Goal: Transaction & Acquisition: Purchase product/service

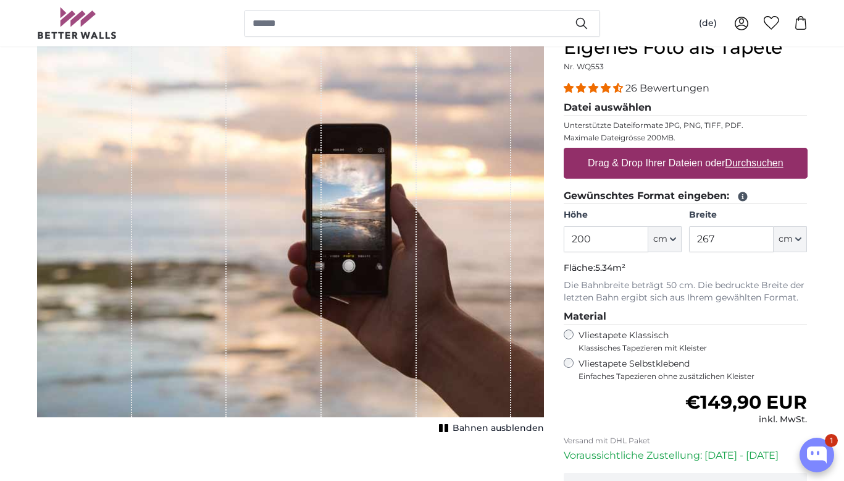
scroll to position [125, 0]
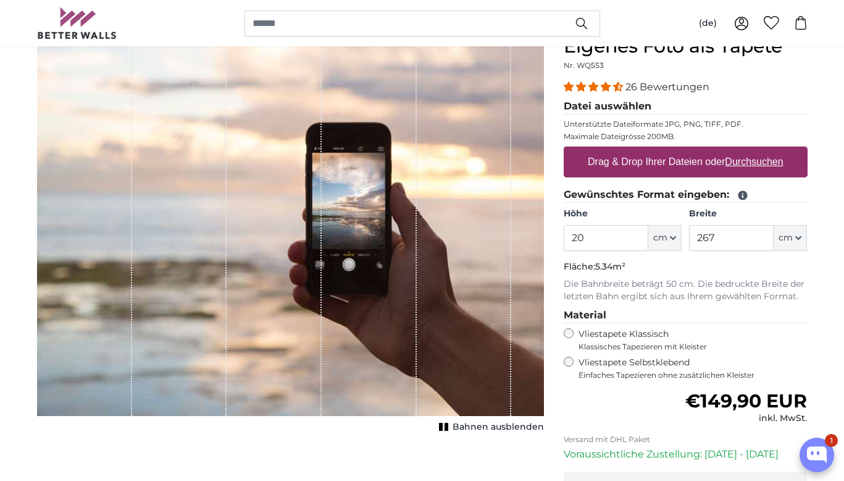
type input "2"
type input "170"
drag, startPoint x: 726, startPoint y: 242, endPoint x: 756, endPoint y: 256, distance: 32.9
click at [726, 242] on input "267" at bounding box center [731, 238] width 85 height 26
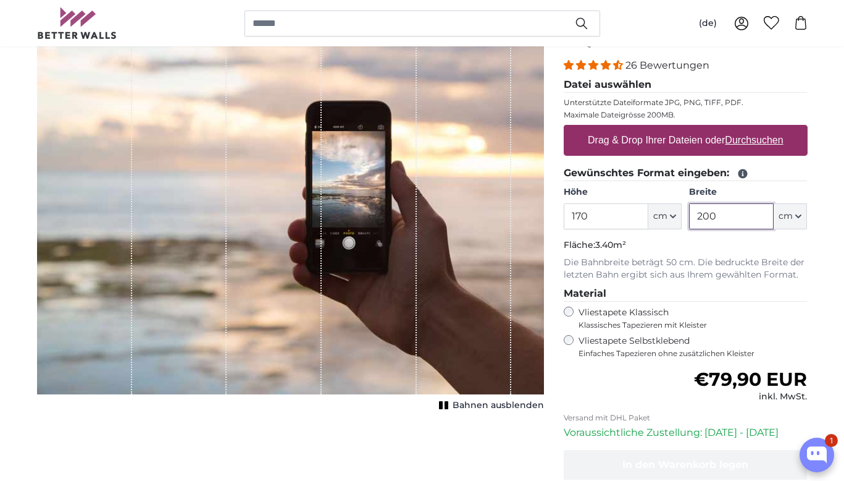
scroll to position [150, 0]
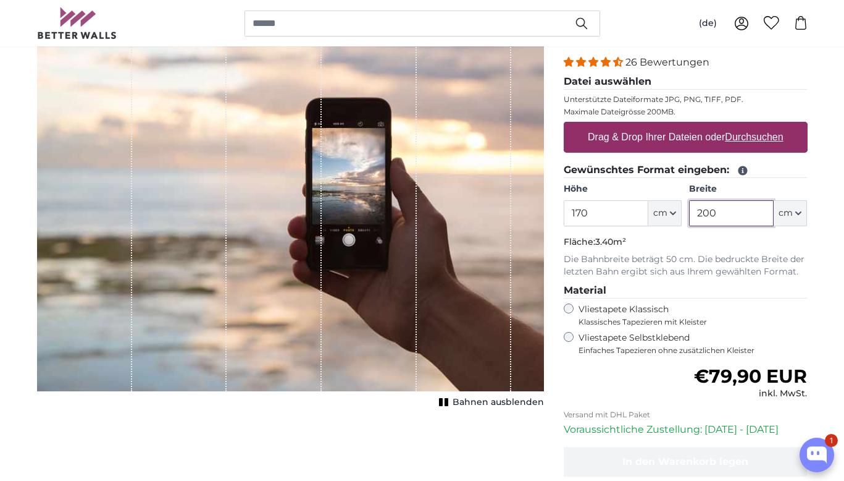
type input "200"
click at [759, 135] on u "Durchsuchen" at bounding box center [754, 137] width 58 height 11
click at [759, 125] on input "Drag & Drop Ihrer Dateien oder Durchsuchen" at bounding box center [686, 124] width 244 height 4
click at [763, 137] on u "Durchsuchen" at bounding box center [754, 137] width 58 height 11
click at [763, 125] on input "Drag & Drop Ihrer Dateien oder Durchsuchen" at bounding box center [686, 124] width 244 height 4
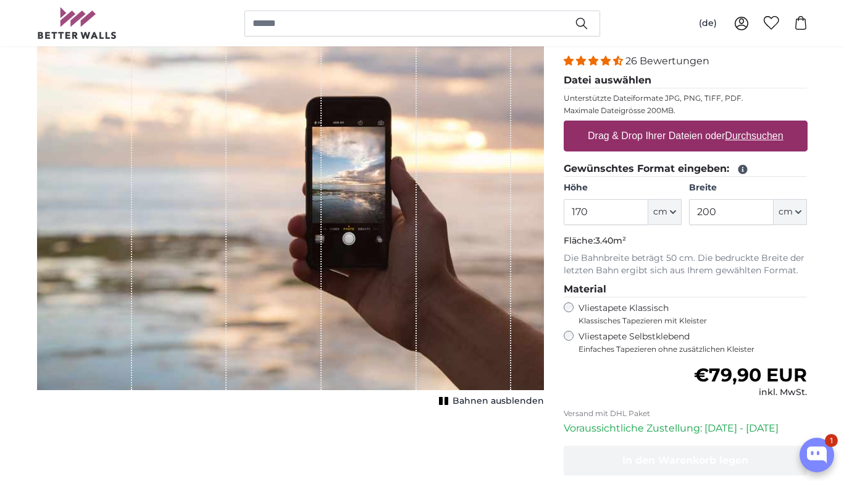
scroll to position [153, 1]
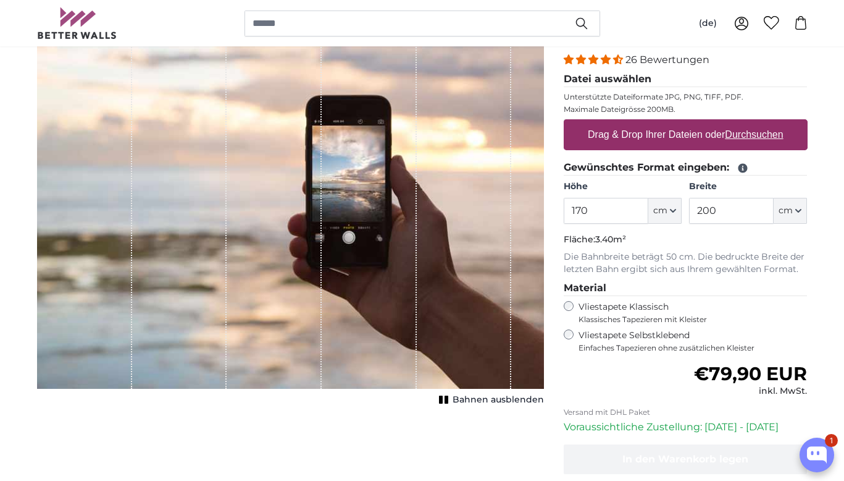
click at [757, 137] on u "Durchsuchen" at bounding box center [754, 134] width 58 height 11
click at [757, 123] on input "Drag & Drop Ihrer Dateien oder Durchsuchen" at bounding box center [686, 121] width 244 height 4
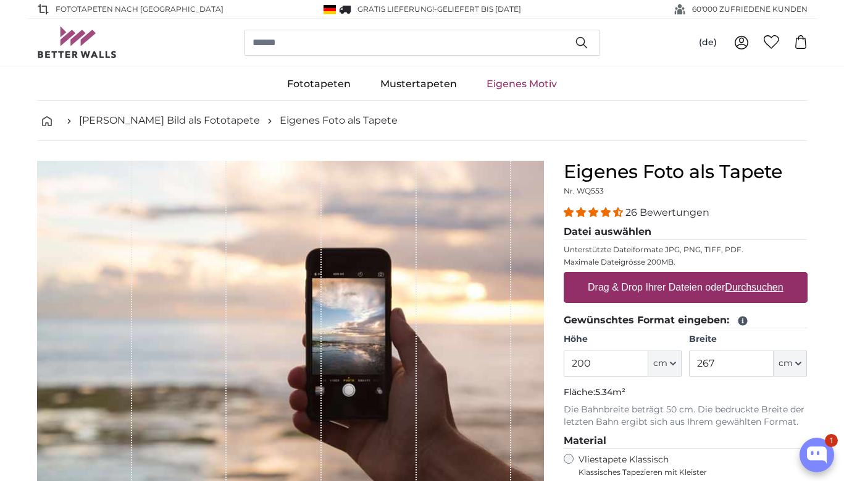
scroll to position [0, 1]
type input "2"
type input "170"
drag, startPoint x: 734, startPoint y: 363, endPoint x: 841, endPoint y: 360, distance: 106.9
click at [736, 363] on input "267" at bounding box center [731, 363] width 85 height 26
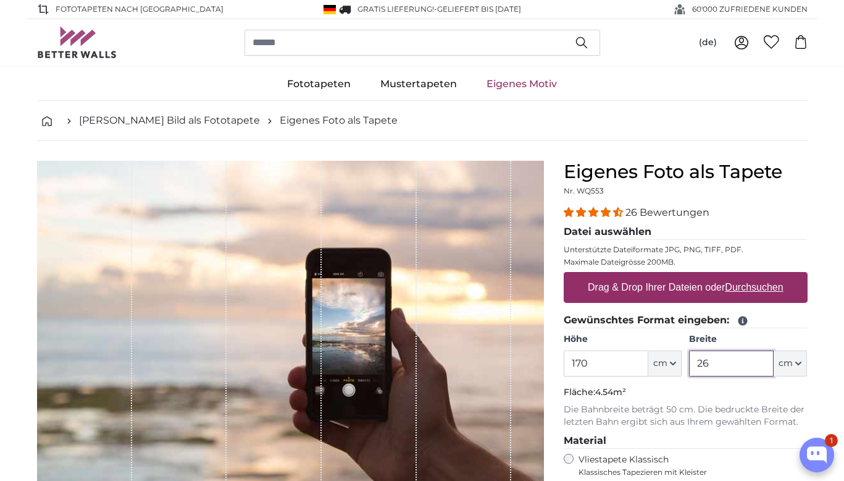
type input "2"
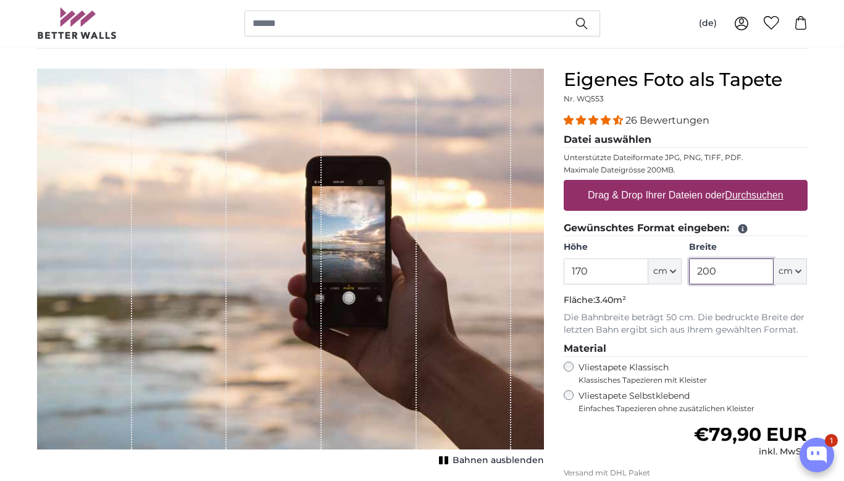
scroll to position [91, 0]
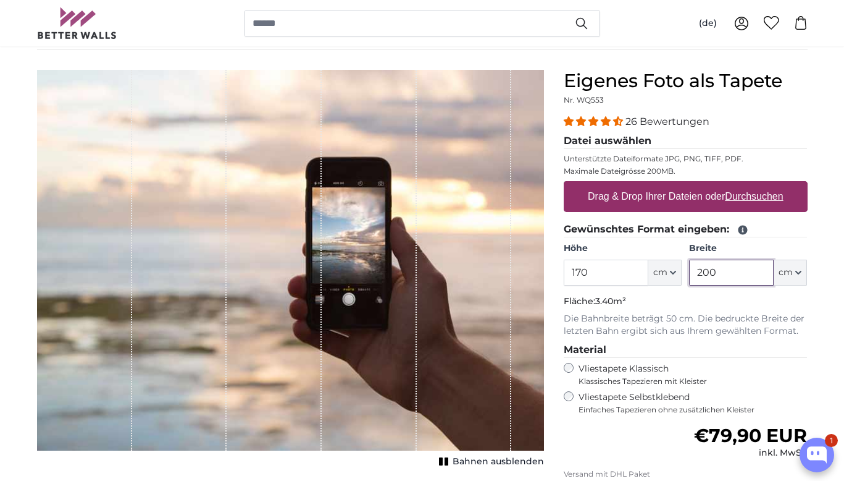
type input "200"
click at [762, 199] on u "Durchsuchen" at bounding box center [754, 196] width 58 height 11
click at [762, 185] on input "Drag & Drop Ihrer Dateien oder Durchsuchen" at bounding box center [686, 183] width 244 height 4
type input "**********"
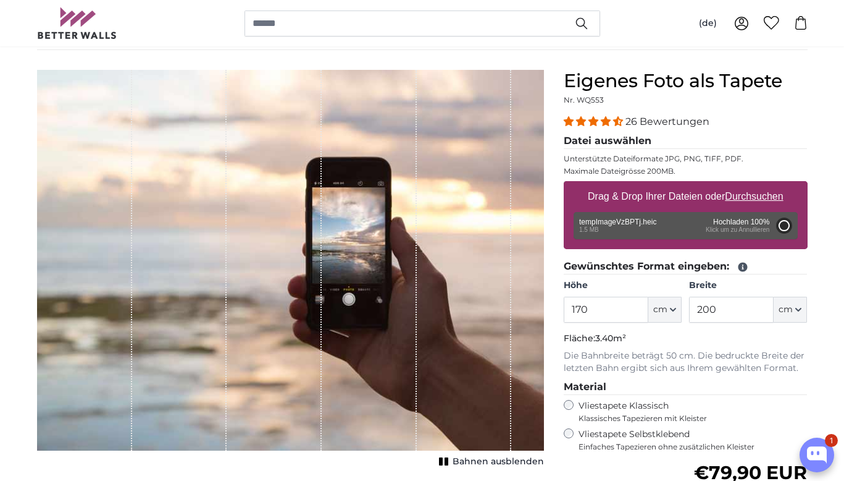
type input "200"
type input "266"
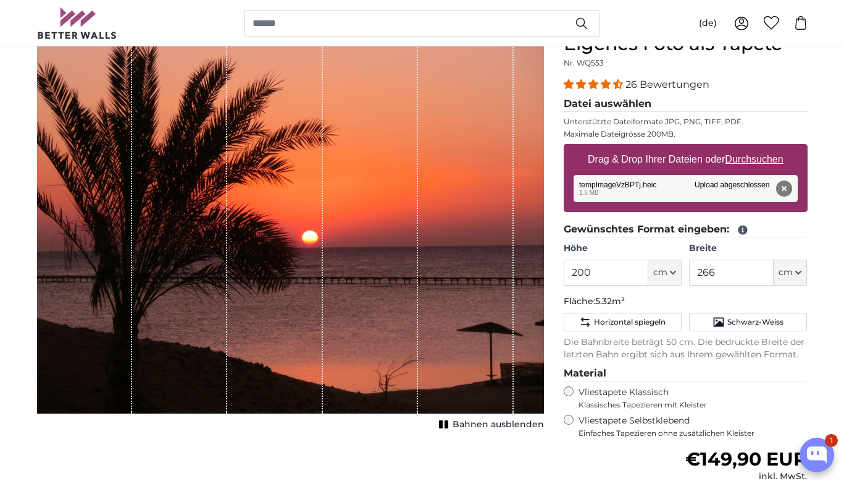
scroll to position [128, 0]
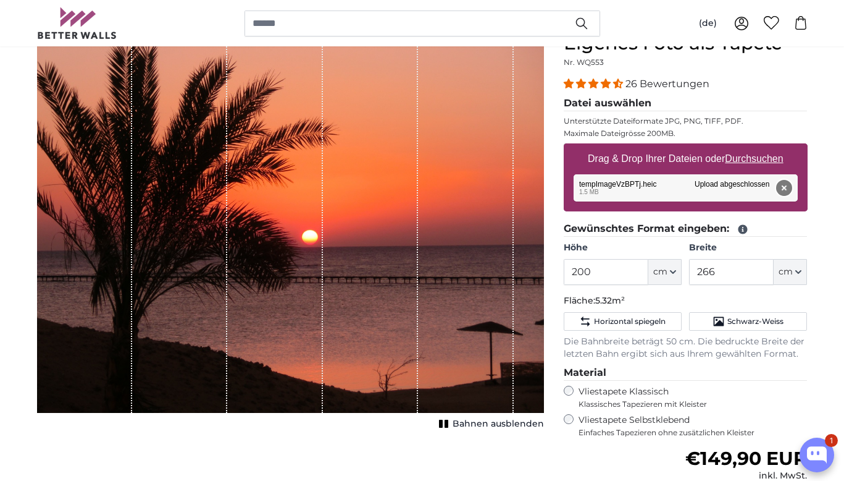
click at [786, 187] on button "Entfernen" at bounding box center [784, 188] width 16 height 16
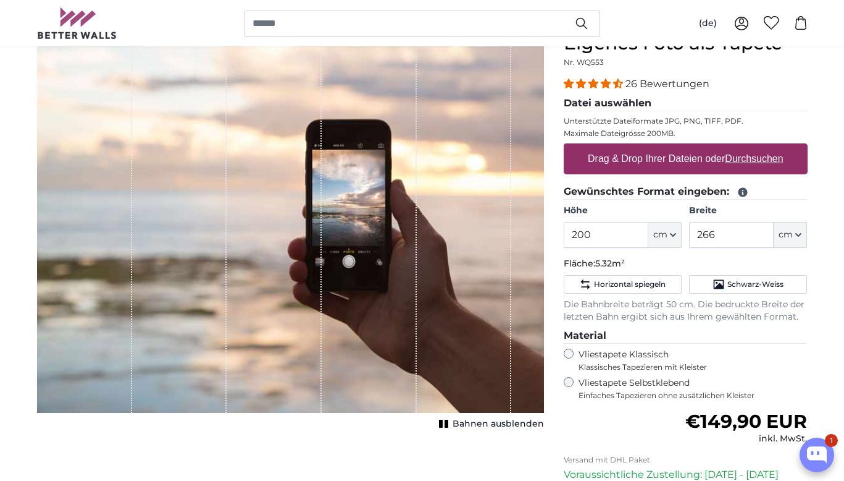
click at [762, 156] on u "Durchsuchen" at bounding box center [754, 158] width 58 height 11
click at [762, 147] on input "Drag & Drop Ihrer Dateien oder Durchsuchen" at bounding box center [686, 145] width 244 height 4
type input "**********"
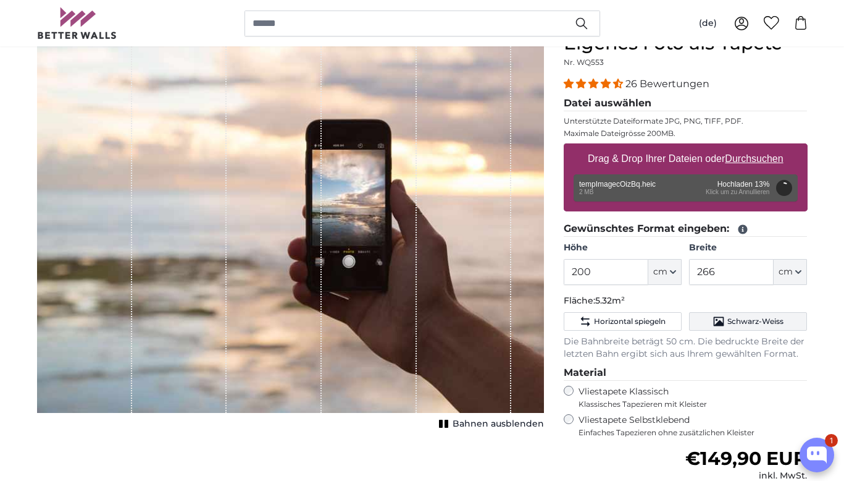
scroll to position [133, 0]
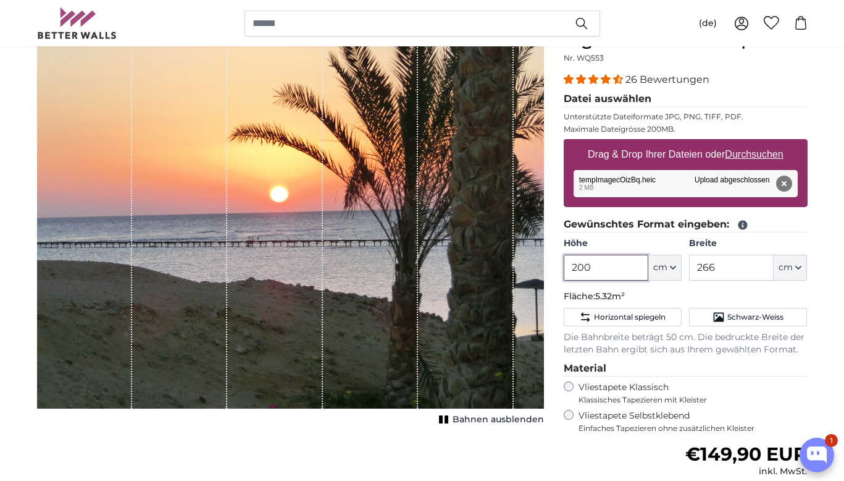
click at [597, 269] on input "200" at bounding box center [606, 268] width 85 height 26
type input "2"
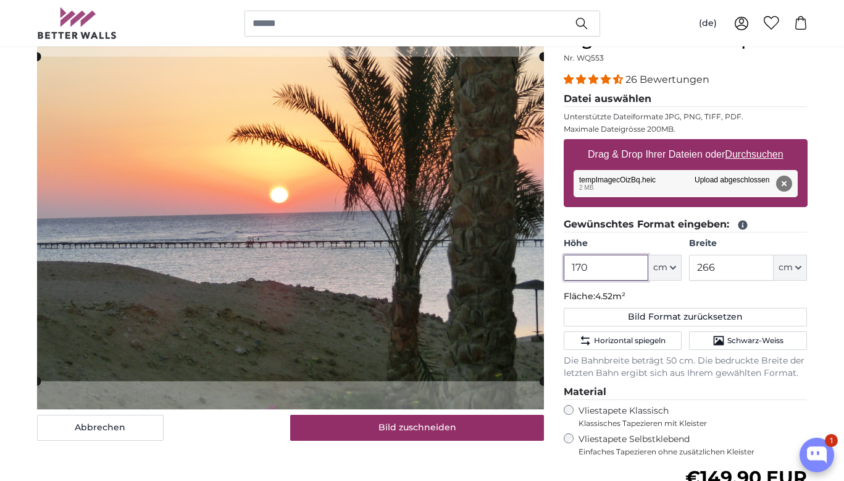
type input "170"
click at [723, 267] on input "266" at bounding box center [731, 268] width 85 height 26
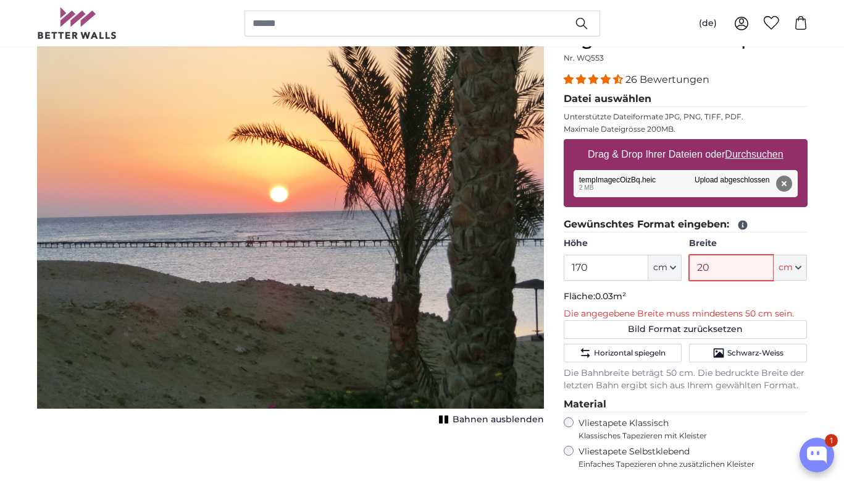
type input "200"
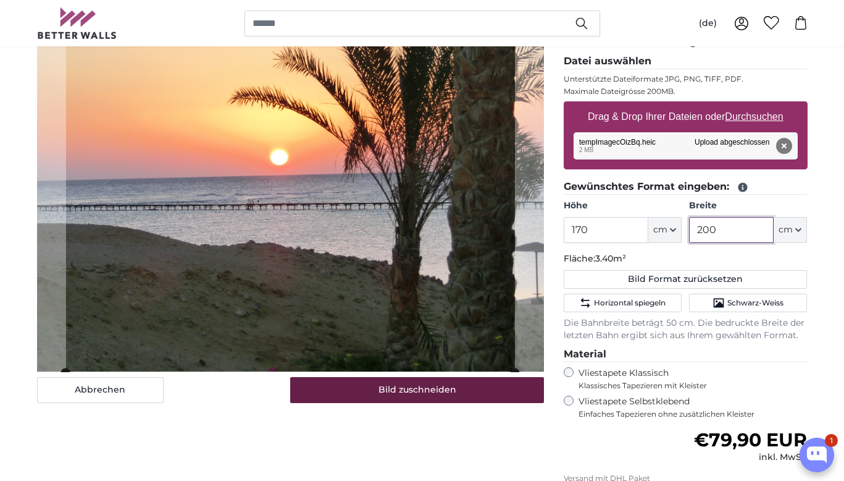
scroll to position [171, 1]
type input "200"
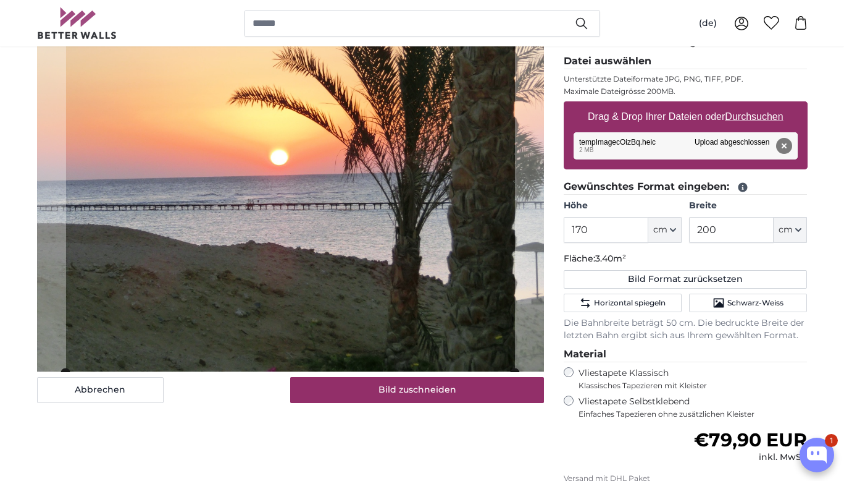
click at [424, 389] on button "Bild zuschneiden" at bounding box center [417, 390] width 254 height 26
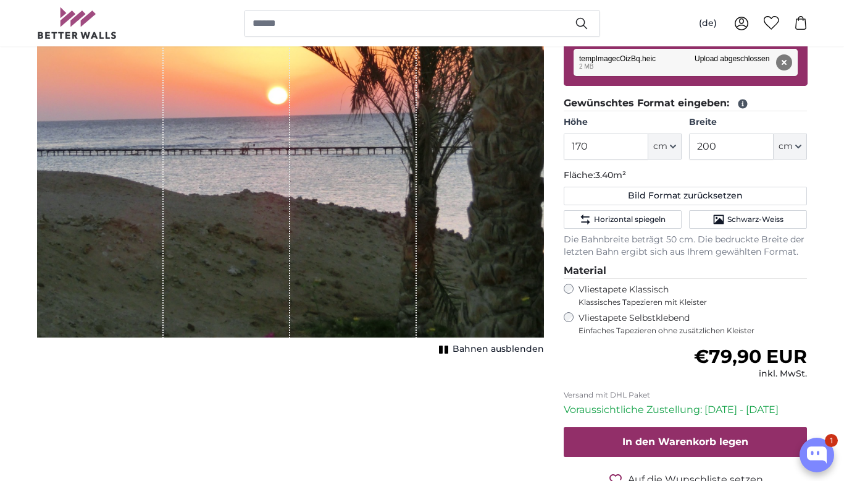
scroll to position [277, 0]
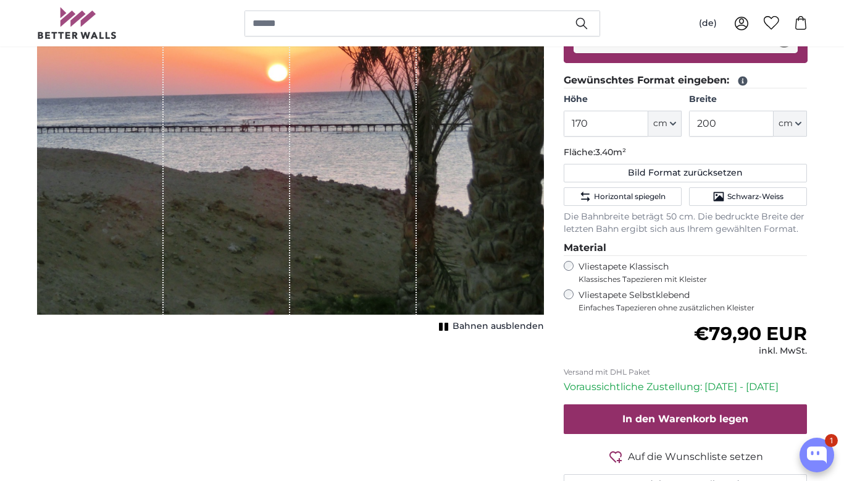
click at [461, 322] on span "Bahnen ausblenden" at bounding box center [498, 326] width 91 height 12
click at [448, 325] on rect "1 of 1" at bounding box center [447, 326] width 4 height 8
click at [448, 325] on icon "1 of 1" at bounding box center [445, 326] width 12 height 9
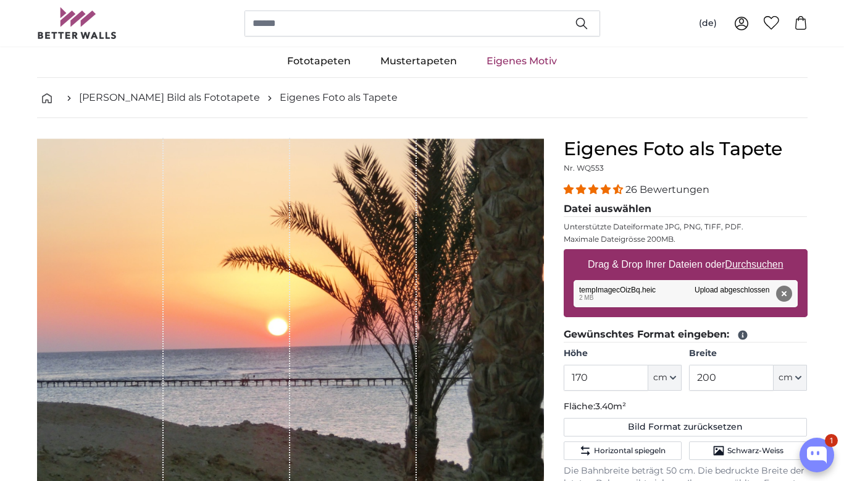
scroll to position [22, 0]
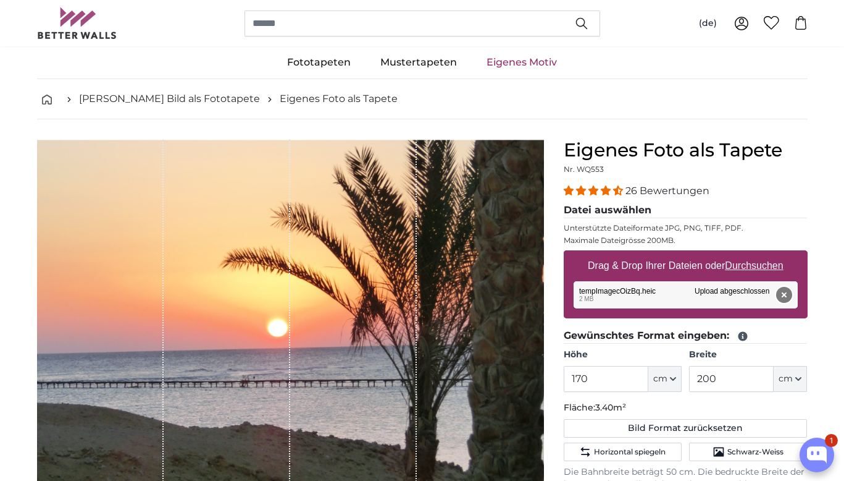
click at [783, 295] on button "Entfernen" at bounding box center [784, 295] width 16 height 16
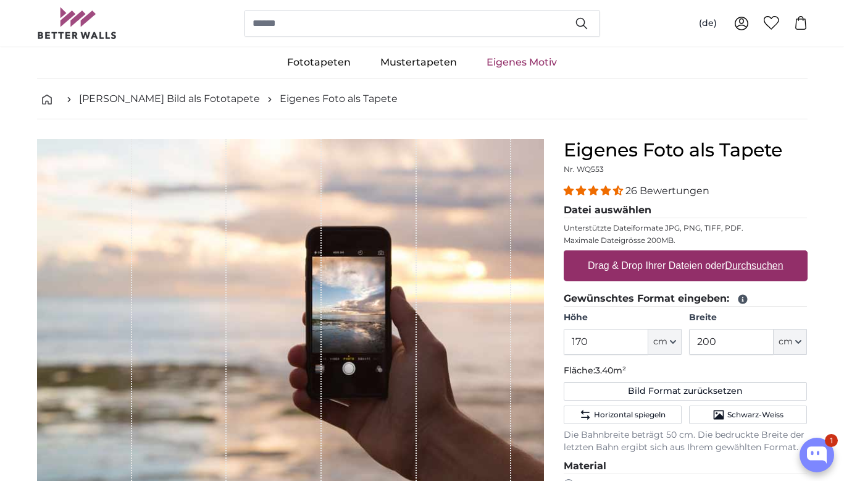
click at [758, 264] on u "Durchsuchen" at bounding box center [754, 265] width 58 height 11
click at [758, 254] on input "Drag & Drop Ihrer Dateien oder Durchsuchen" at bounding box center [686, 252] width 244 height 4
type input "**********"
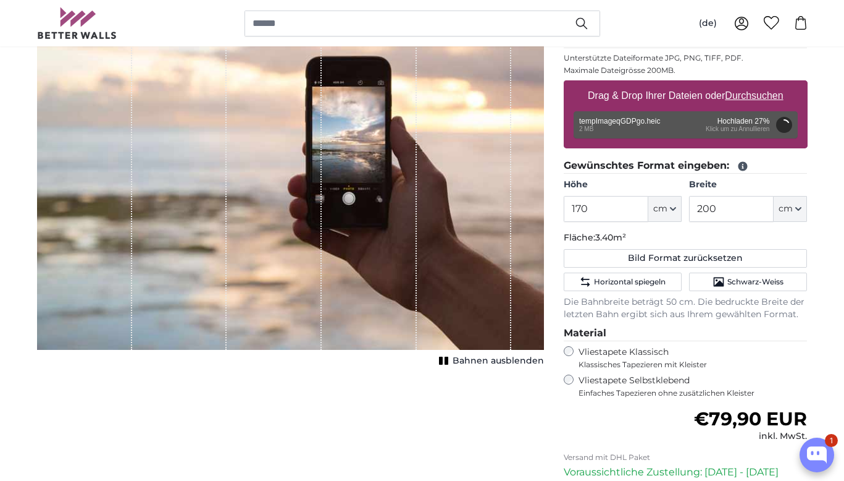
scroll to position [190, 0]
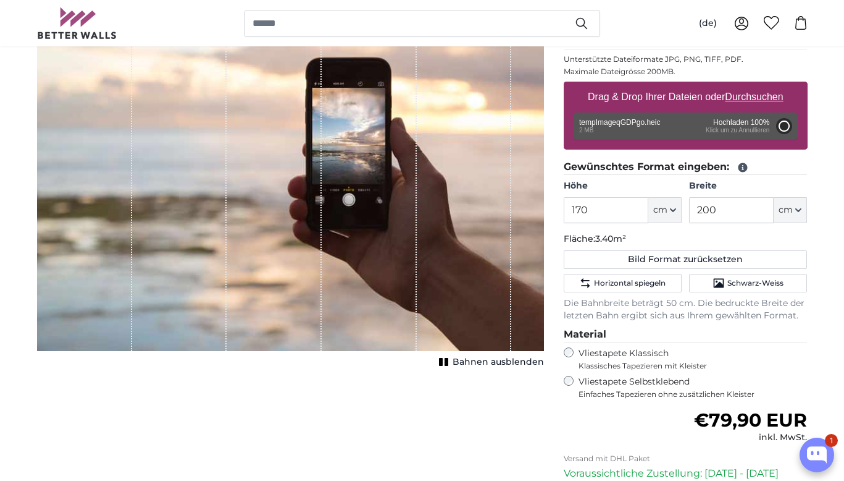
type input "200"
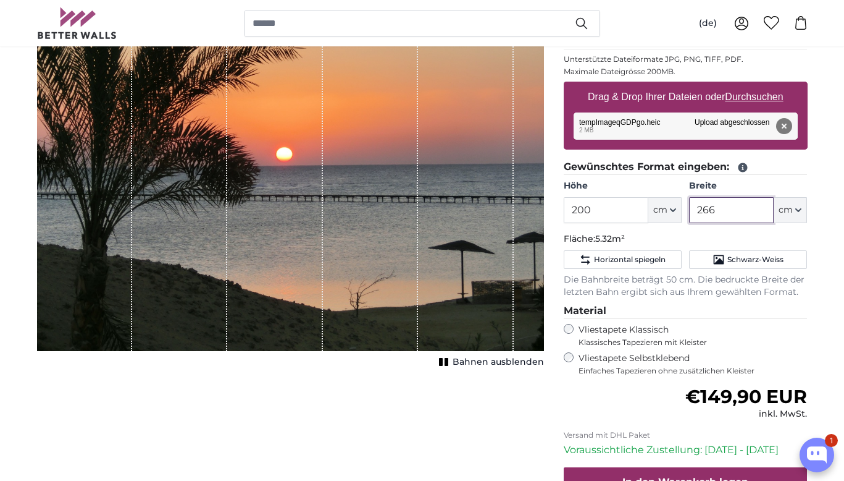
drag, startPoint x: 722, startPoint y: 211, endPoint x: 817, endPoint y: 272, distance: 112.8
click at [699, 211] on input "266" at bounding box center [731, 210] width 85 height 26
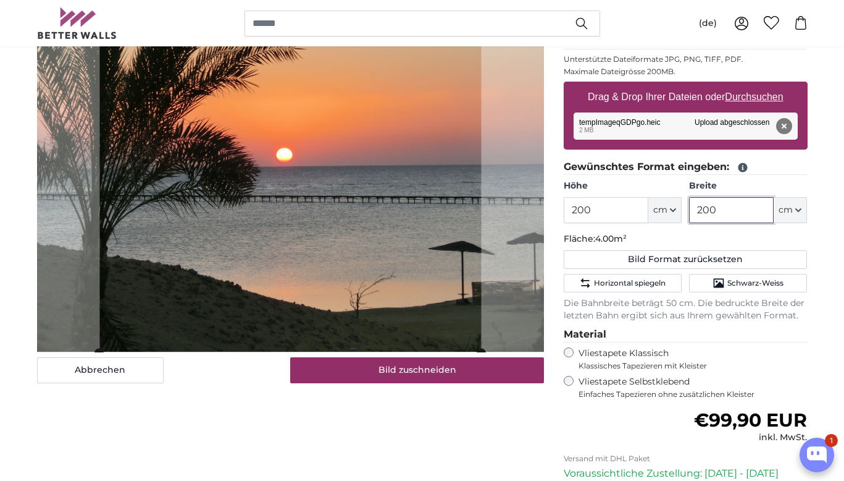
type input "200"
drag, startPoint x: 594, startPoint y: 213, endPoint x: 614, endPoint y: 220, distance: 21.7
click at [594, 213] on input "200" at bounding box center [606, 210] width 85 height 26
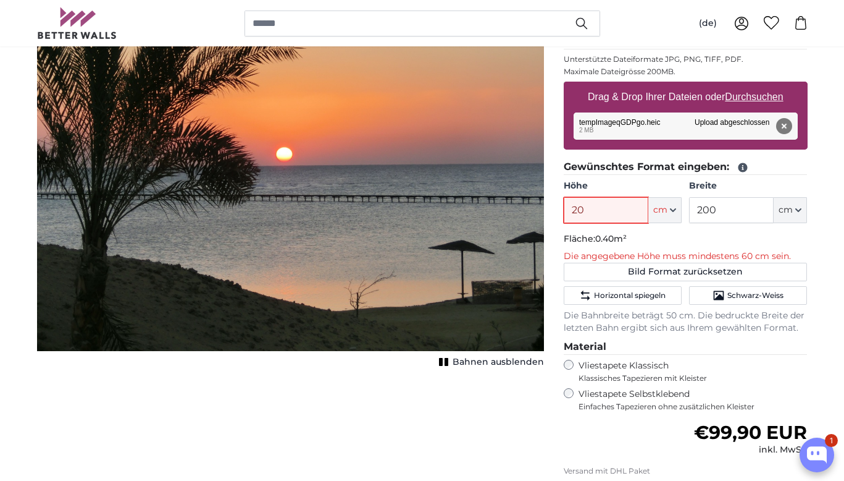
type input "2"
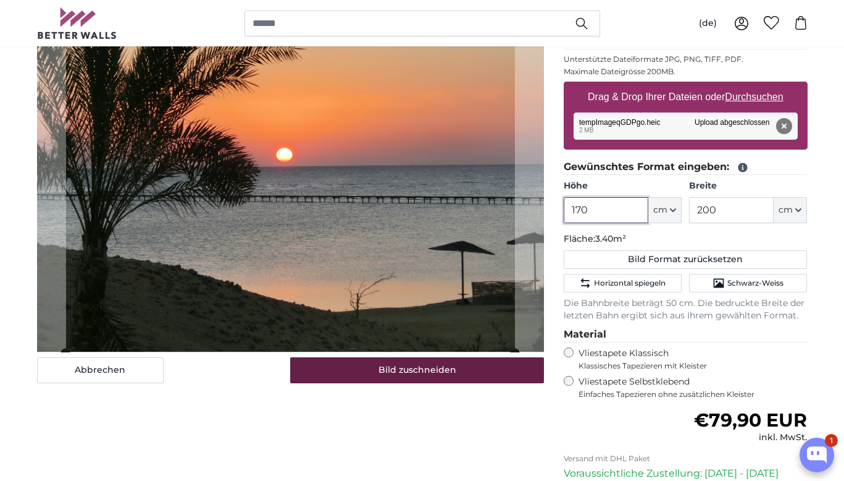
type input "170"
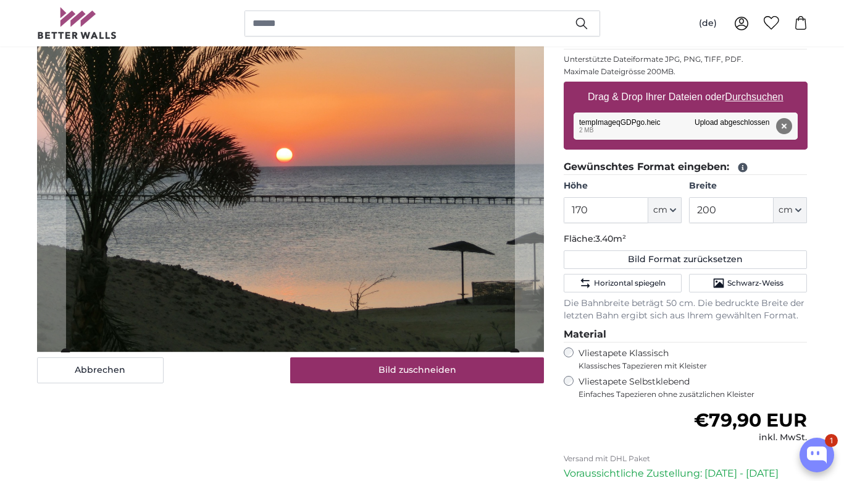
click at [431, 370] on button "Bild zuschneiden" at bounding box center [417, 370] width 254 height 26
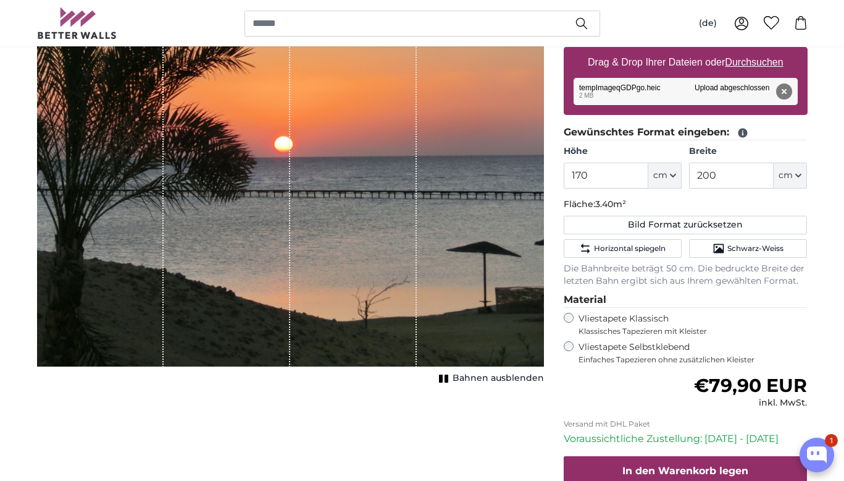
scroll to position [226, 0]
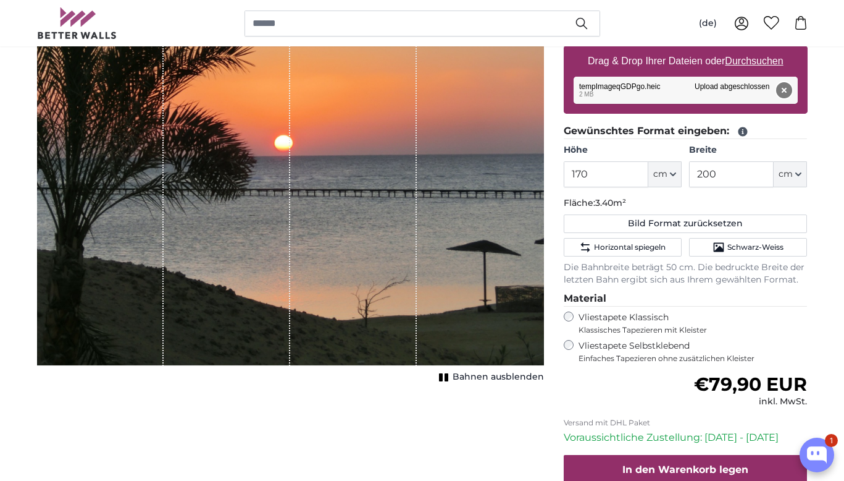
click at [786, 88] on button "Entfernen" at bounding box center [784, 90] width 16 height 16
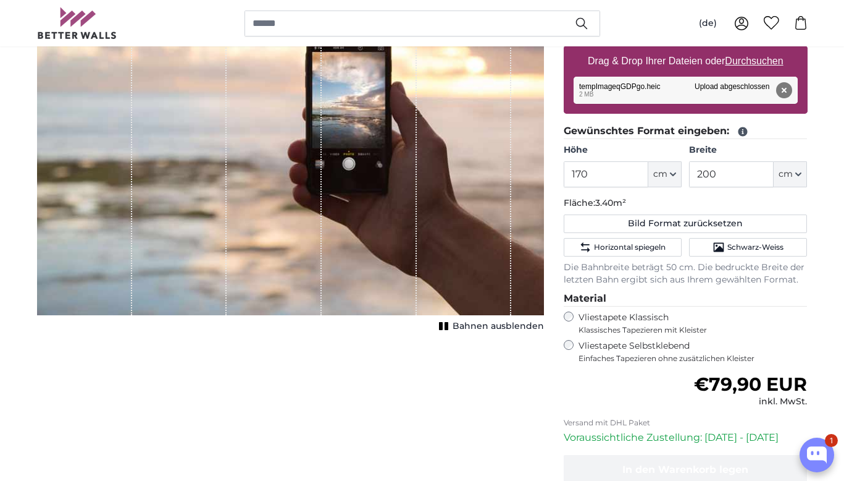
scroll to position [225, 0]
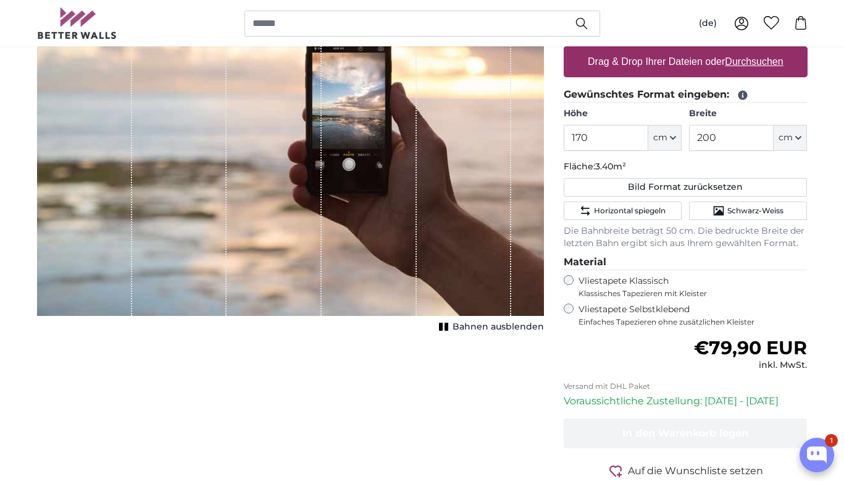
click at [760, 61] on u "Durchsuchen" at bounding box center [754, 61] width 58 height 11
click at [760, 50] on input "Drag & Drop Ihrer Dateien oder Durchsuchen" at bounding box center [686, 48] width 244 height 4
type input "**********"
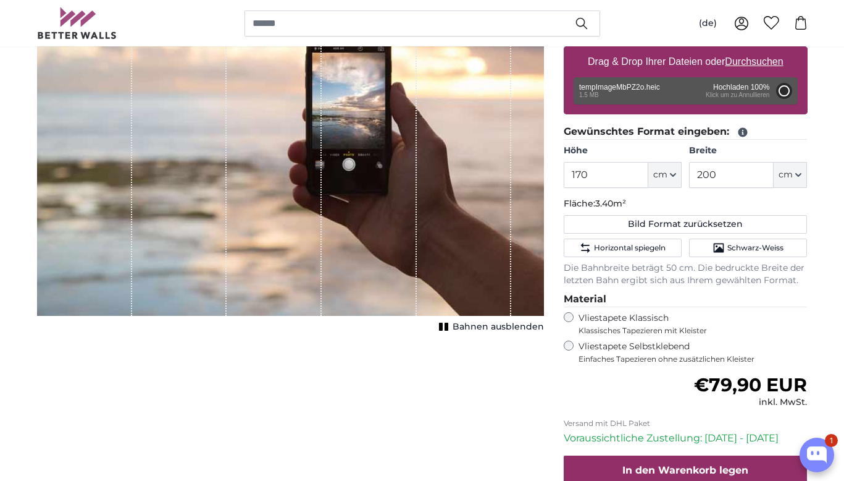
type input "200"
type input "266"
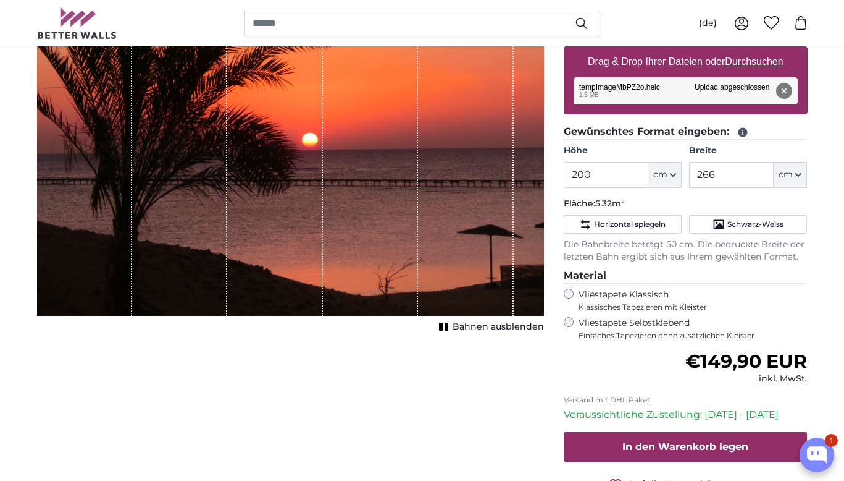
click at [448, 327] on rect "1 of 1" at bounding box center [447, 326] width 4 height 8
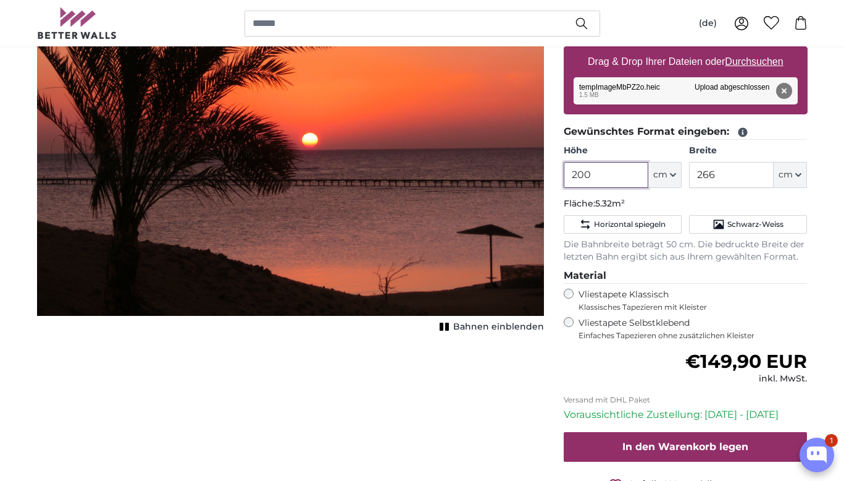
click at [597, 177] on input "200" at bounding box center [606, 175] width 85 height 26
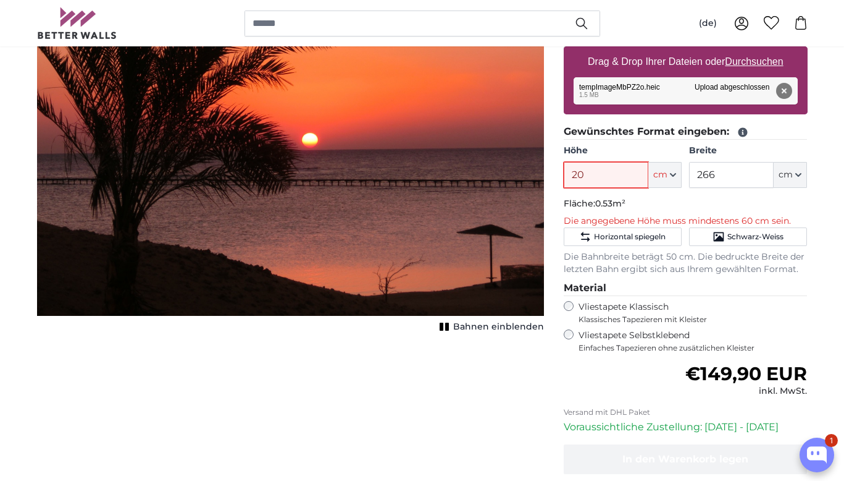
type input "2"
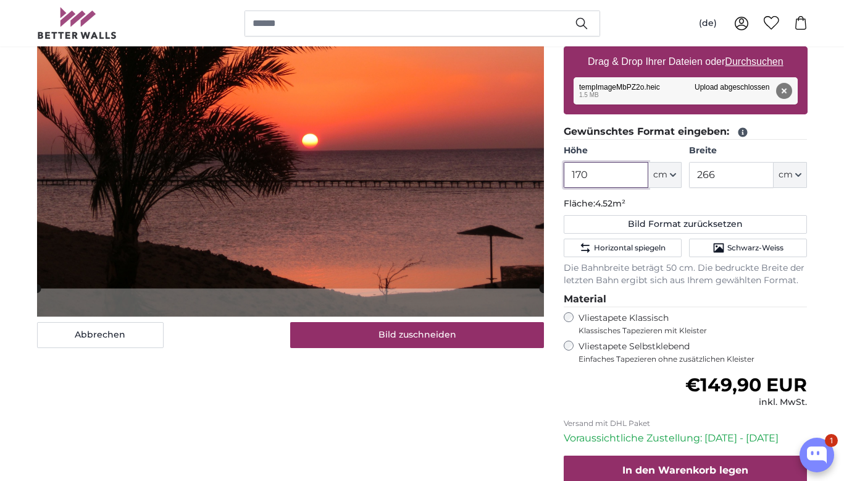
scroll to position [225, 0]
type input "170"
drag, startPoint x: 723, startPoint y: 174, endPoint x: 739, endPoint y: 177, distance: 16.4
click at [723, 174] on input "266" at bounding box center [731, 175] width 85 height 26
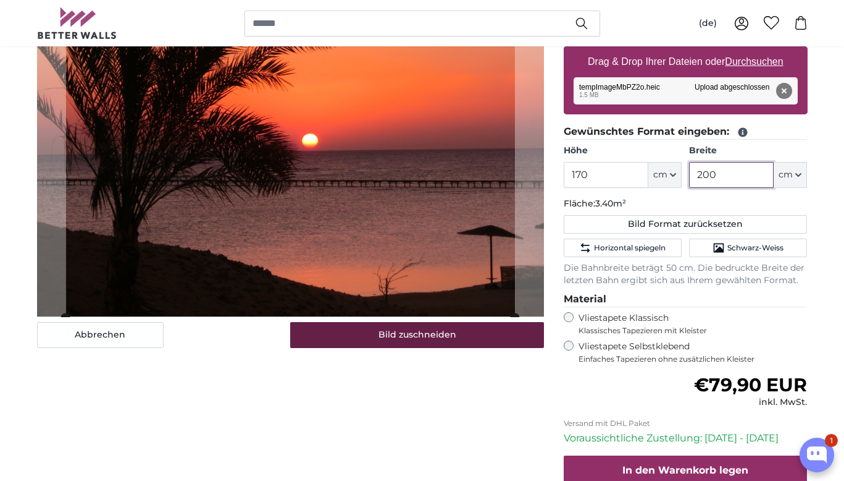
type input "200"
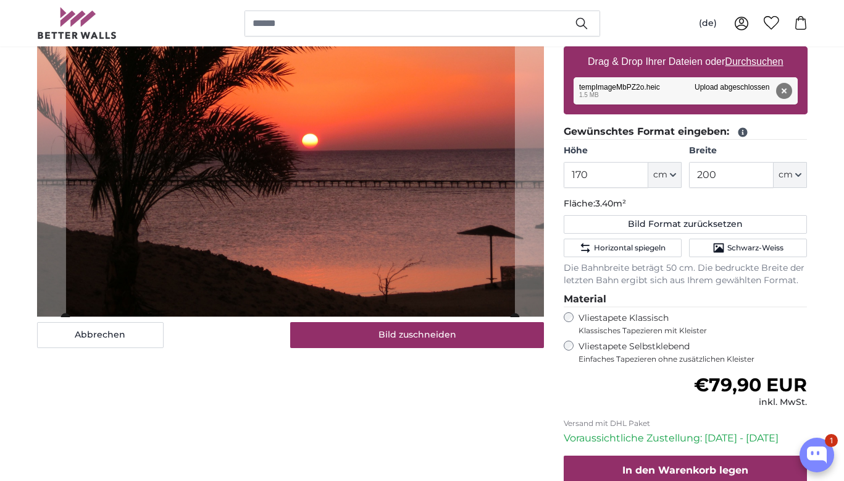
click at [423, 332] on button "Bild zuschneiden" at bounding box center [417, 335] width 254 height 26
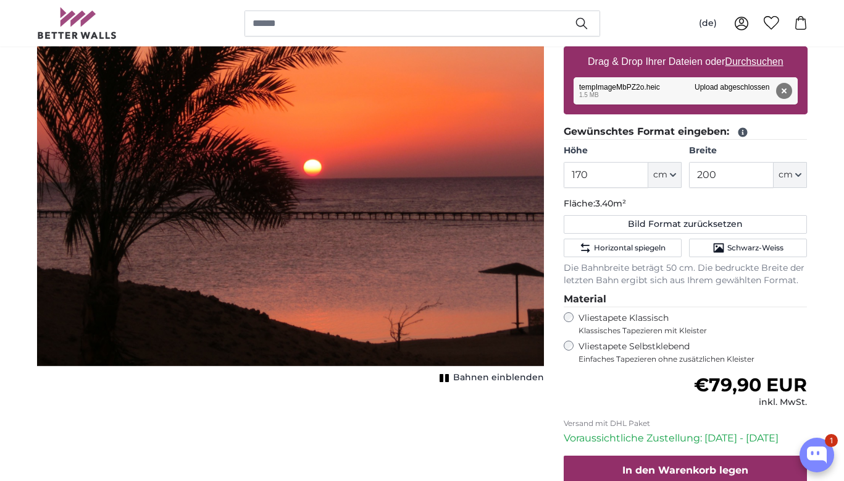
click at [448, 376] on icon "1 of 1" at bounding box center [445, 377] width 12 height 9
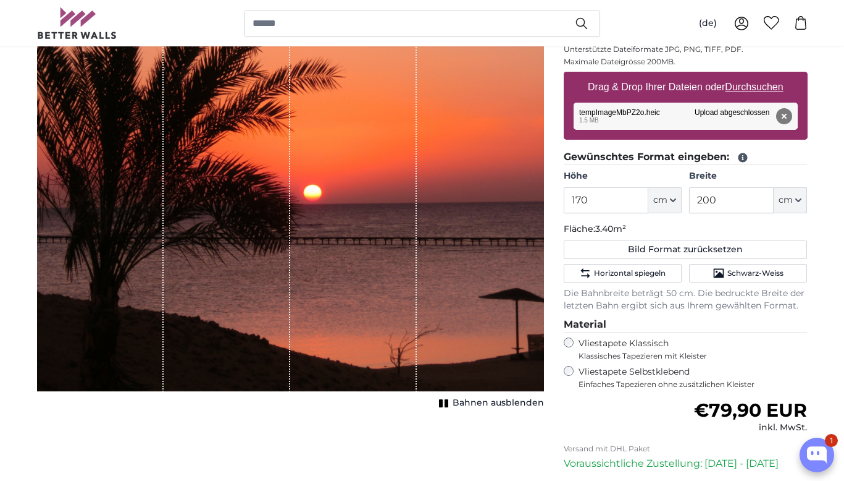
scroll to position [200, 0]
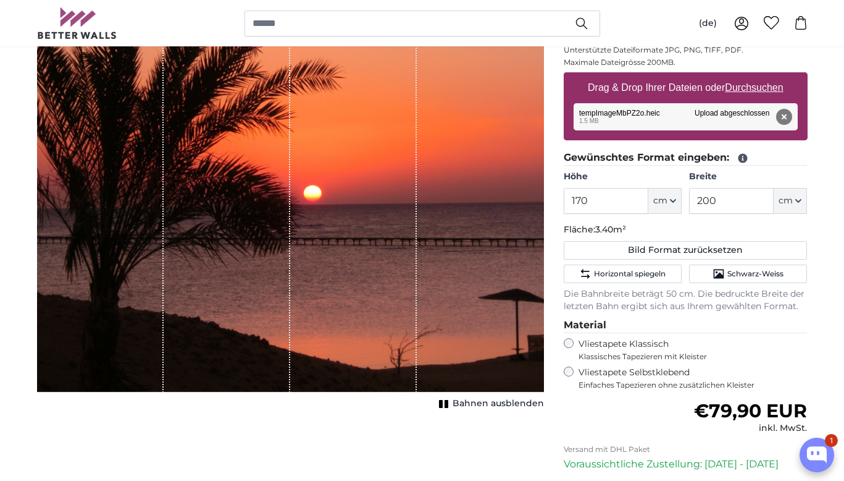
click at [764, 86] on u "Durchsuchen" at bounding box center [754, 87] width 58 height 11
click at [764, 76] on input "Drag & Drop Ihrer Dateien oder Durchsuchen" at bounding box center [686, 74] width 244 height 4
type input "**********"
click at [785, 114] on button "Entfernen" at bounding box center [784, 117] width 16 height 16
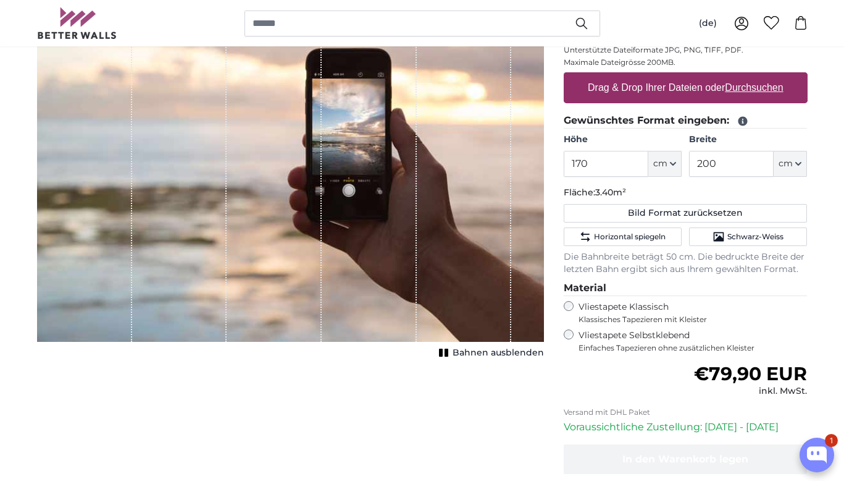
click at [762, 88] on u "Durchsuchen" at bounding box center [754, 87] width 58 height 11
click at [762, 76] on input "Drag & Drop Ihrer Dateien oder Durchsuchen" at bounding box center [686, 74] width 244 height 4
type input "**********"
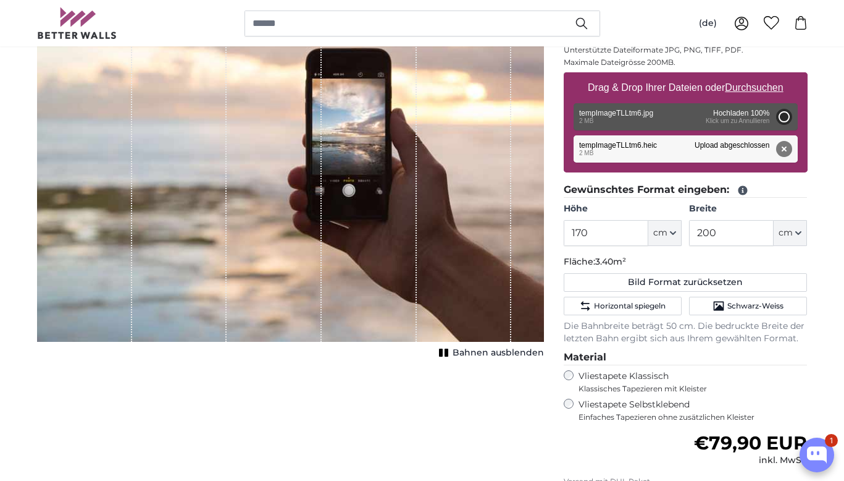
type input "200"
type input "266"
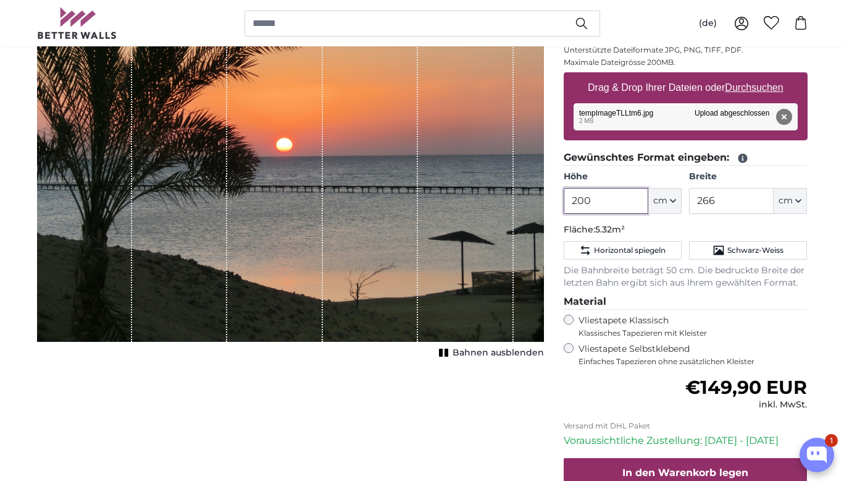
drag, startPoint x: 595, startPoint y: 201, endPoint x: 571, endPoint y: 210, distance: 25.2
click at [568, 208] on input "200" at bounding box center [606, 201] width 85 height 26
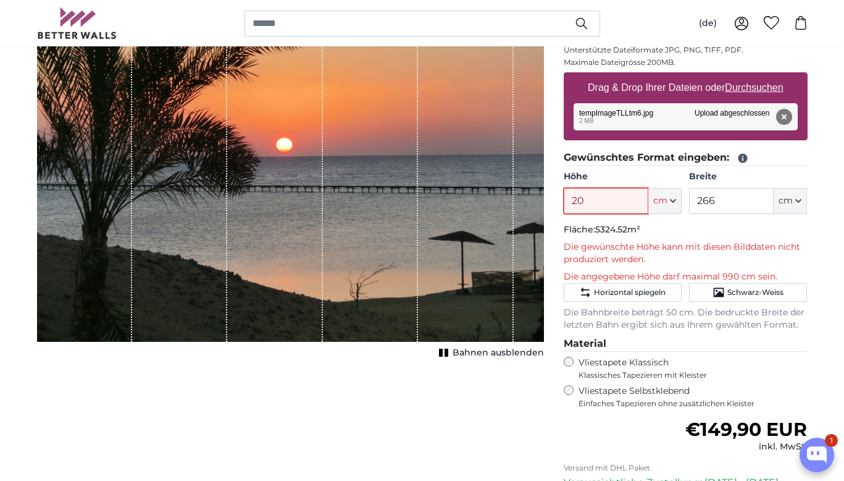
type input "2"
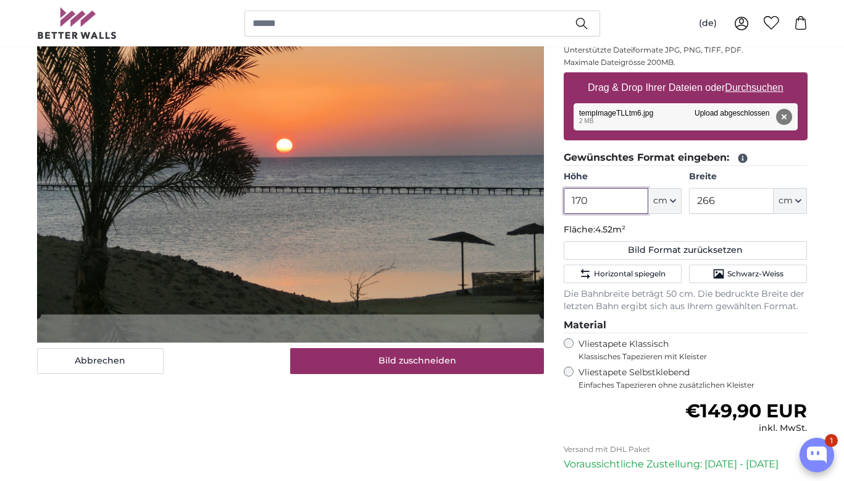
type input "170"
click at [715, 203] on input "266" at bounding box center [731, 201] width 85 height 26
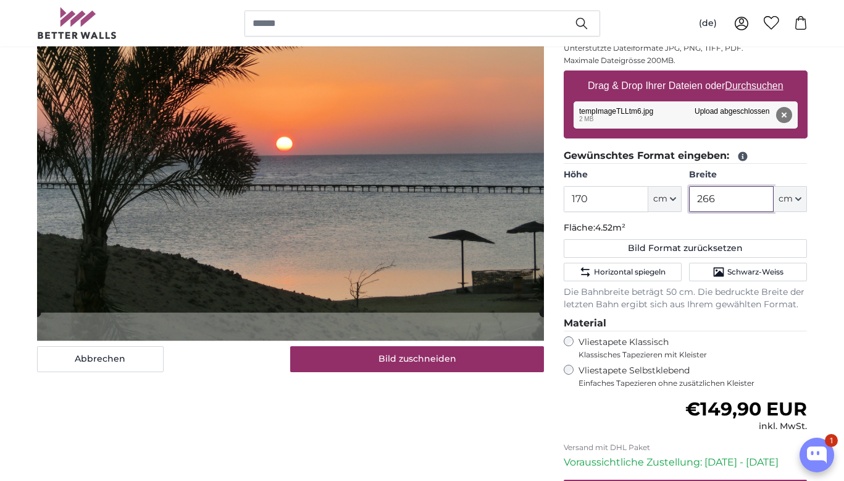
scroll to position [201, 0]
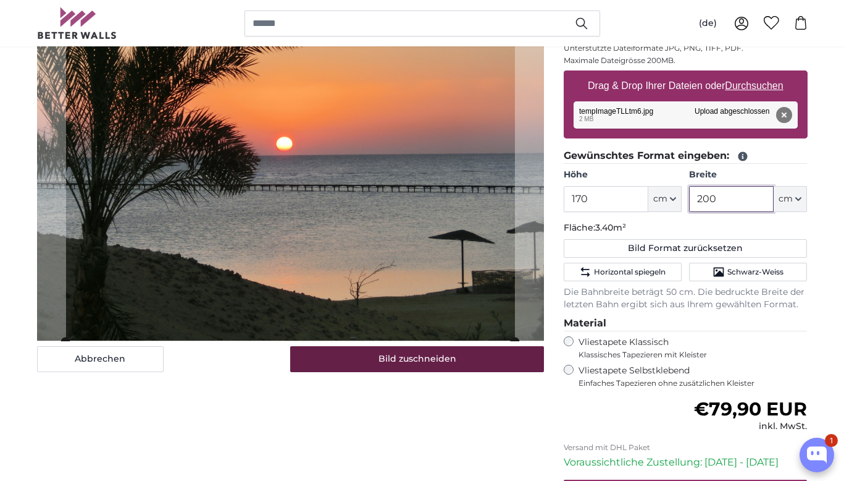
type input "200"
click at [435, 356] on button "Bild zuschneiden" at bounding box center [417, 359] width 254 height 26
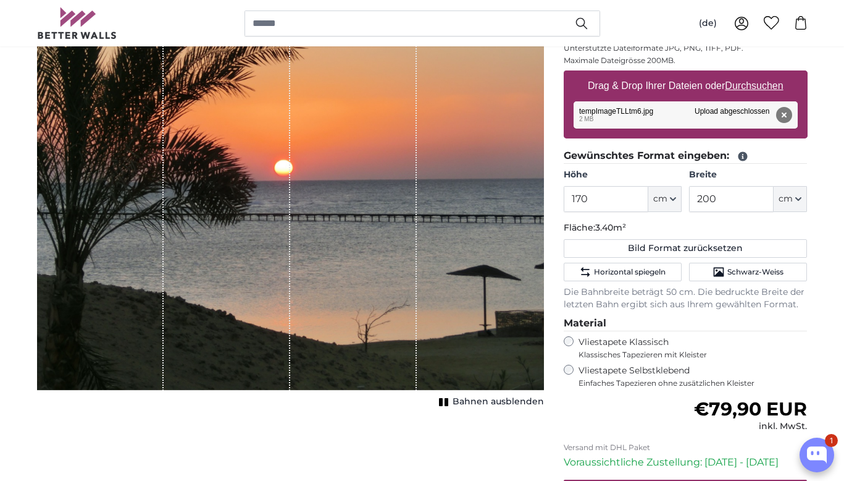
scroll to position [197, 0]
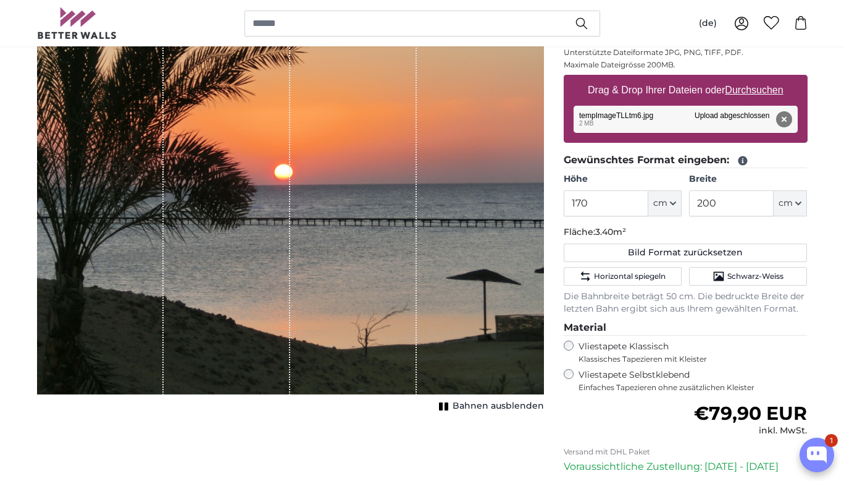
click at [443, 403] on rect "1 of 1" at bounding box center [441, 406] width 4 height 8
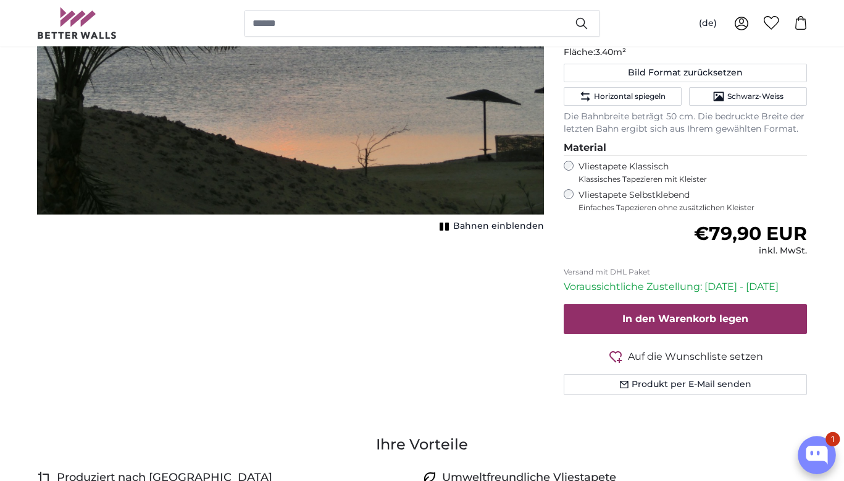
scroll to position [379, 0]
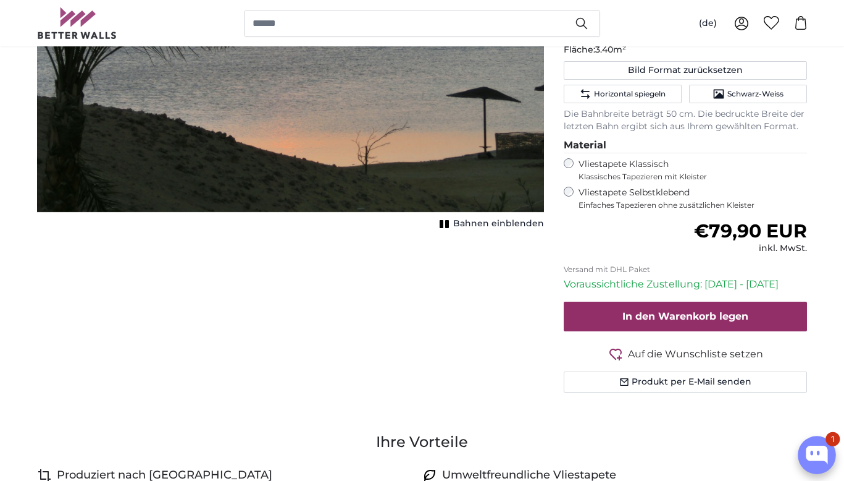
click at [817, 449] on icon "Open chatbox" at bounding box center [817, 454] width 22 height 19
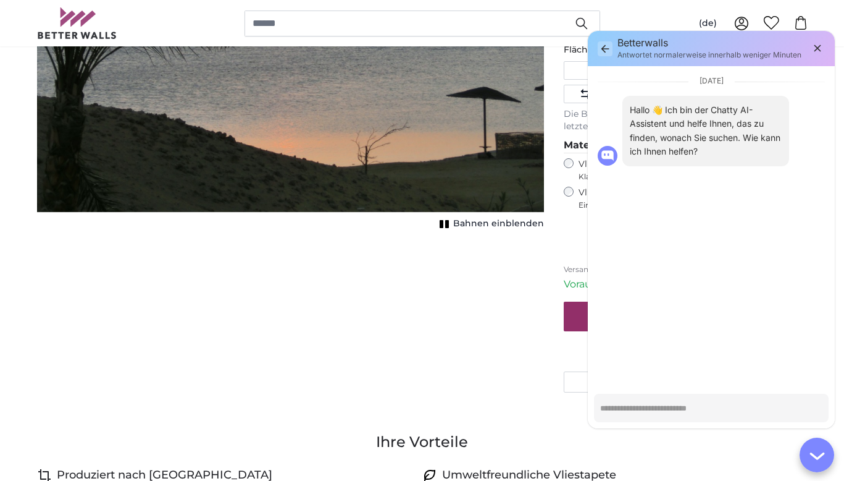
type textarea "*"
click at [604, 47] on icon "button" at bounding box center [606, 48] width 8 height 8
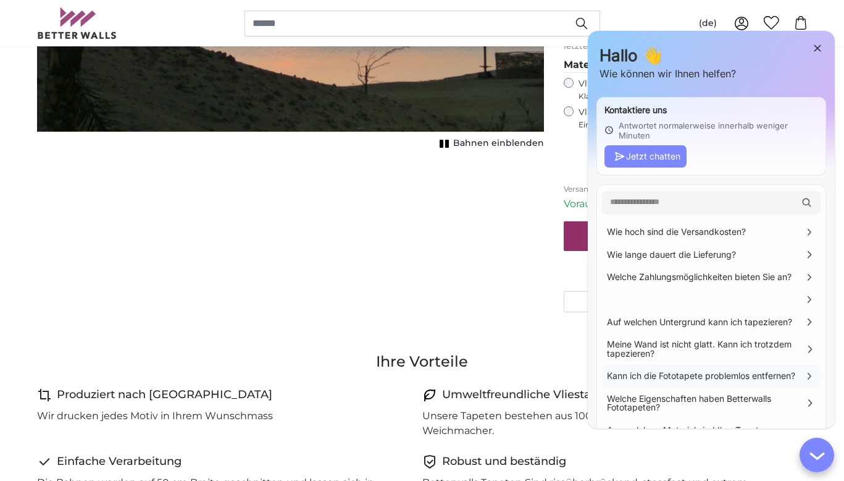
scroll to position [486, 0]
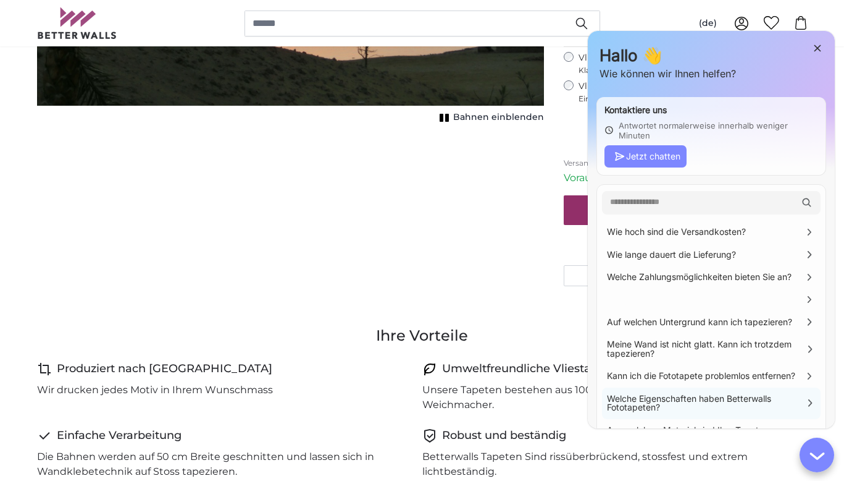
click at [812, 399] on icon at bounding box center [811, 402] width 4 height 7
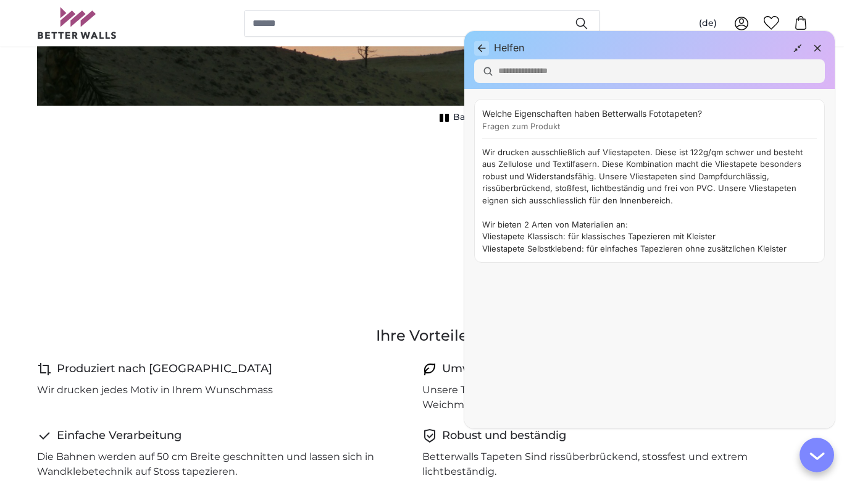
click at [482, 48] on icon "button" at bounding box center [481, 48] width 15 height 15
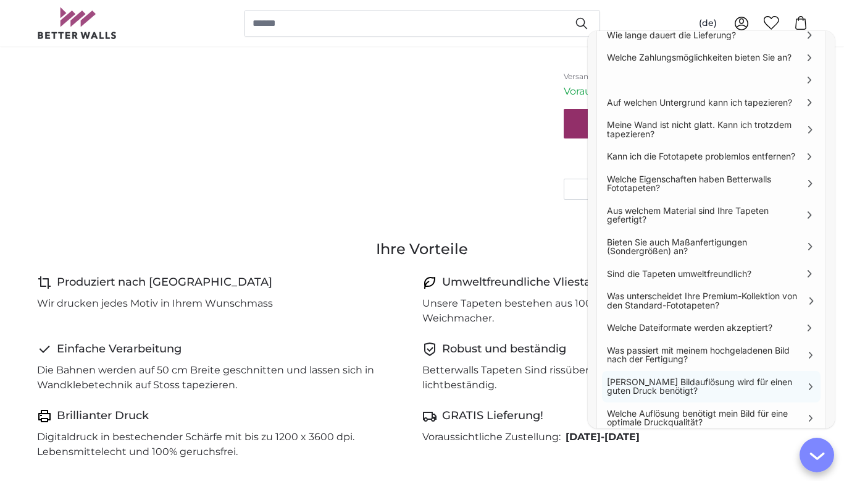
scroll to position [572, 1]
click at [810, 383] on icon at bounding box center [811, 386] width 4 height 7
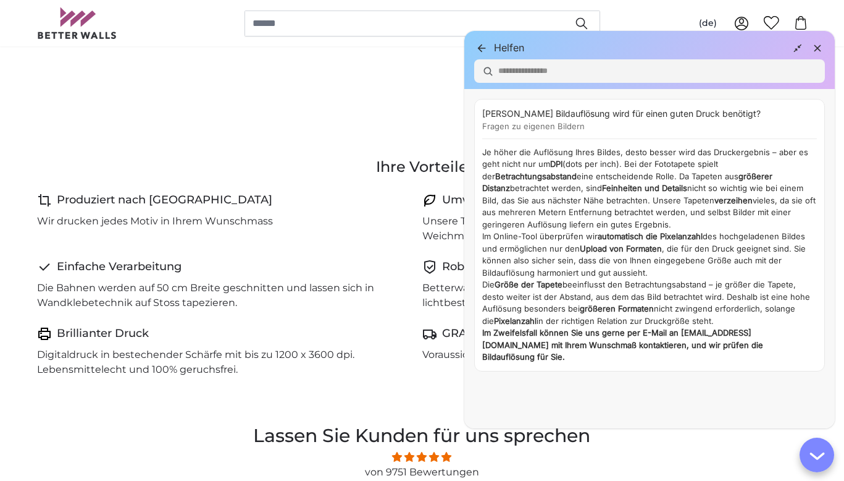
scroll to position [688, 0]
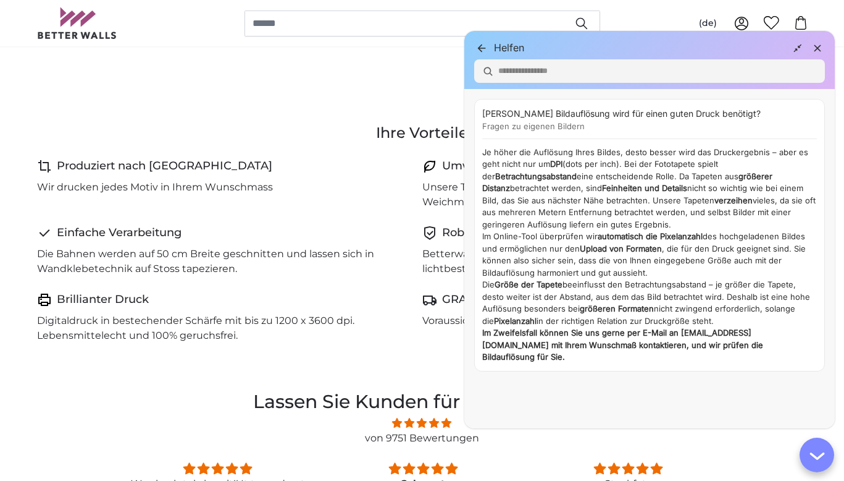
click at [822, 43] on icon "button" at bounding box center [818, 48] width 15 height 15
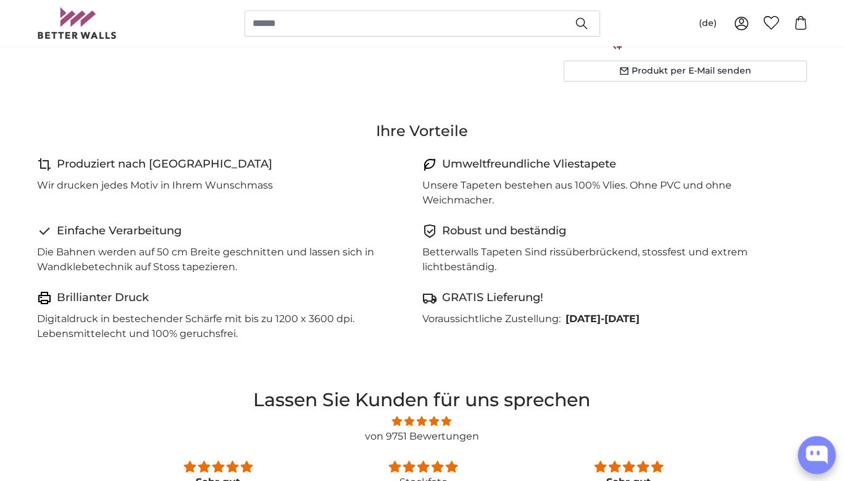
scroll to position [691, 1]
click at [815, 453] on icon "Open chatbox" at bounding box center [817, 454] width 22 height 19
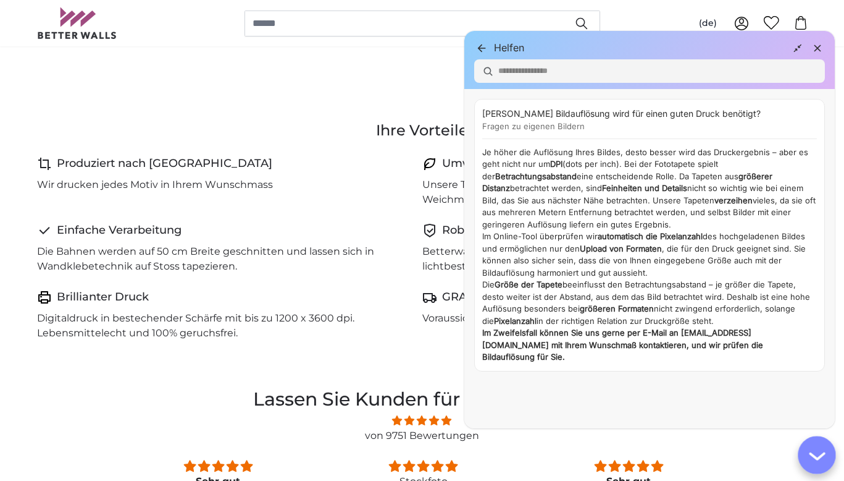
scroll to position [691, 0]
click at [480, 44] on icon "button" at bounding box center [482, 48] width 8 height 8
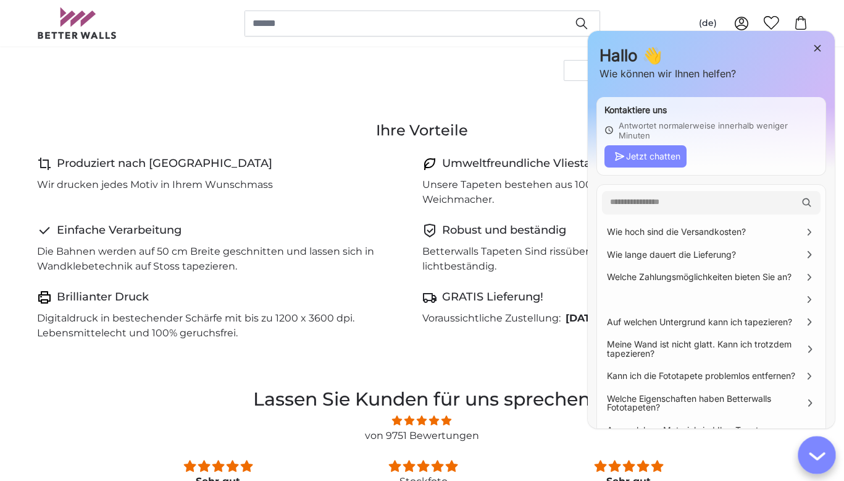
scroll to position [696, 0]
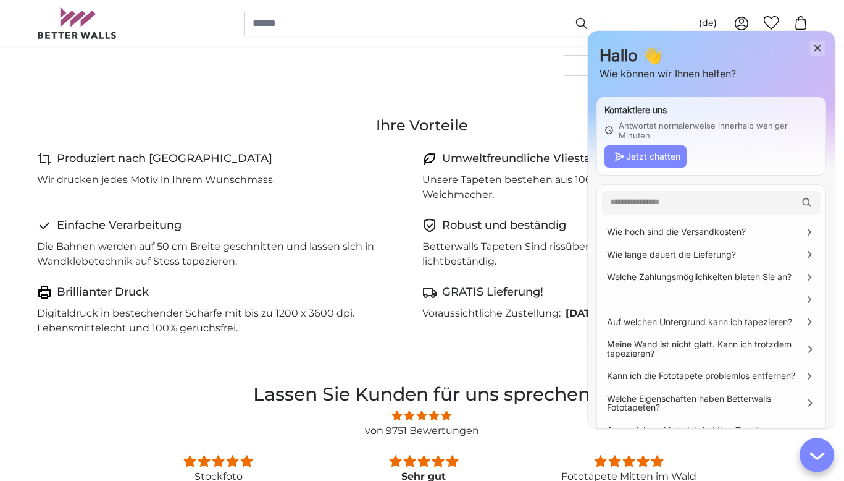
click at [819, 48] on icon "button" at bounding box center [818, 48] width 15 height 15
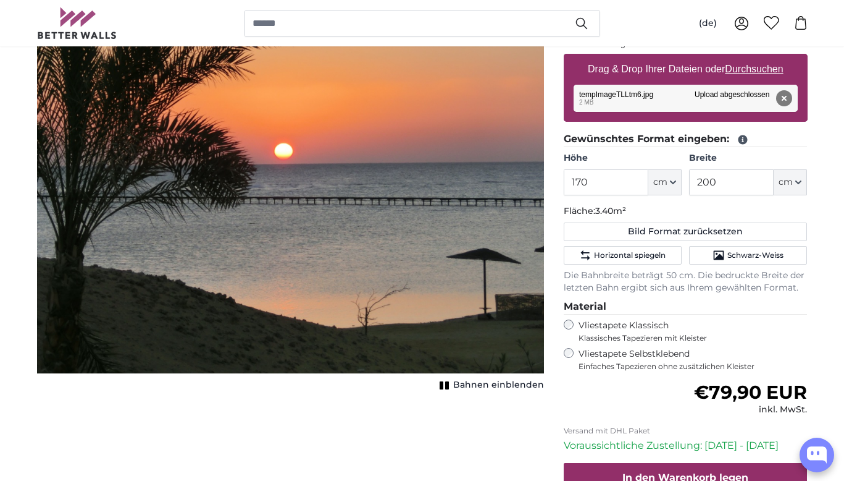
scroll to position [180, 0]
